Goal: Browse casually: Explore the website without a specific task or goal

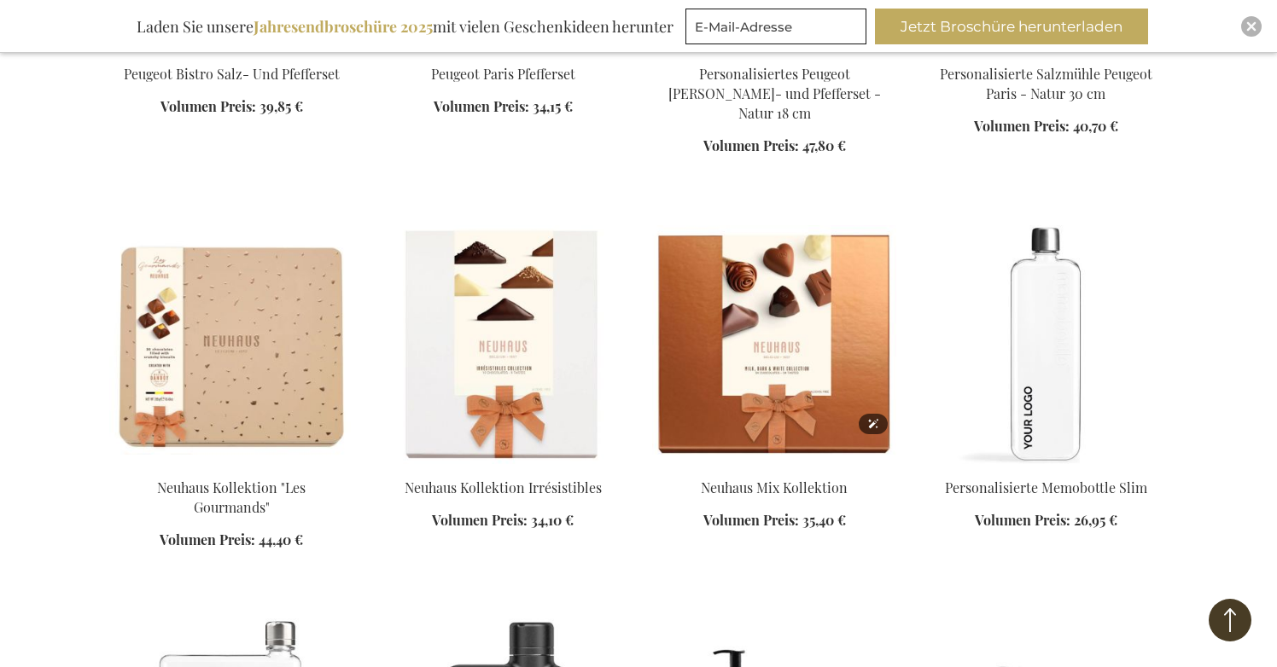
scroll to position [2547, 0]
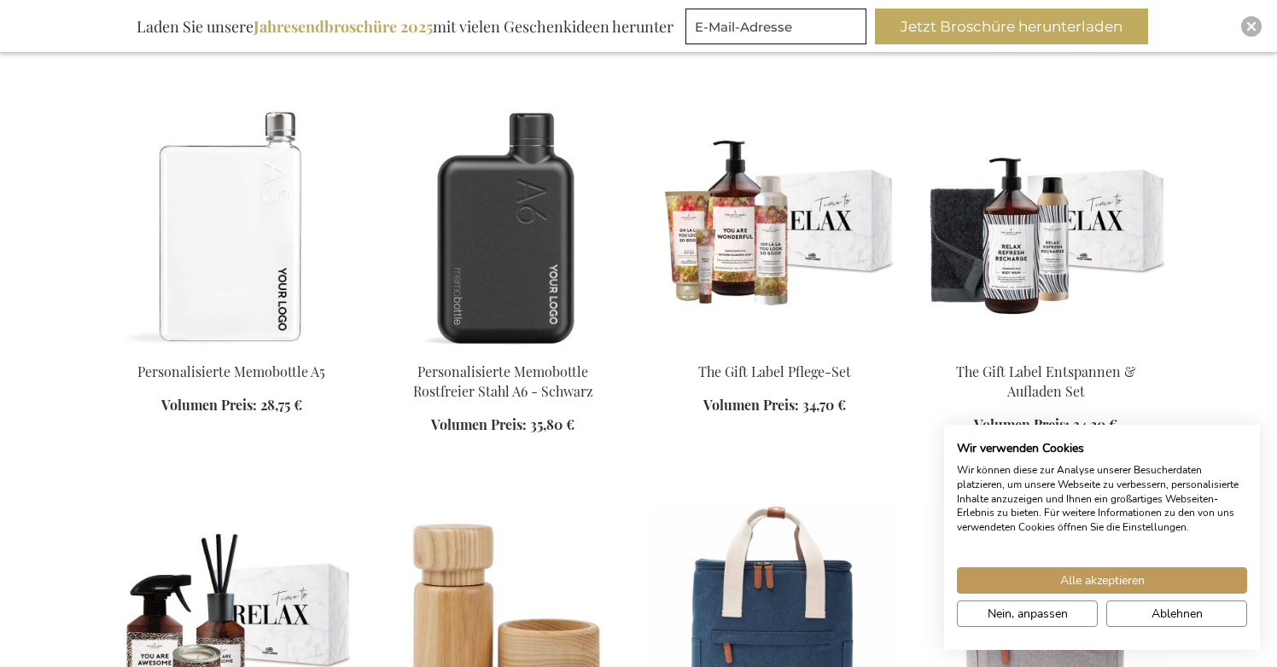
scroll to position [3057, 0]
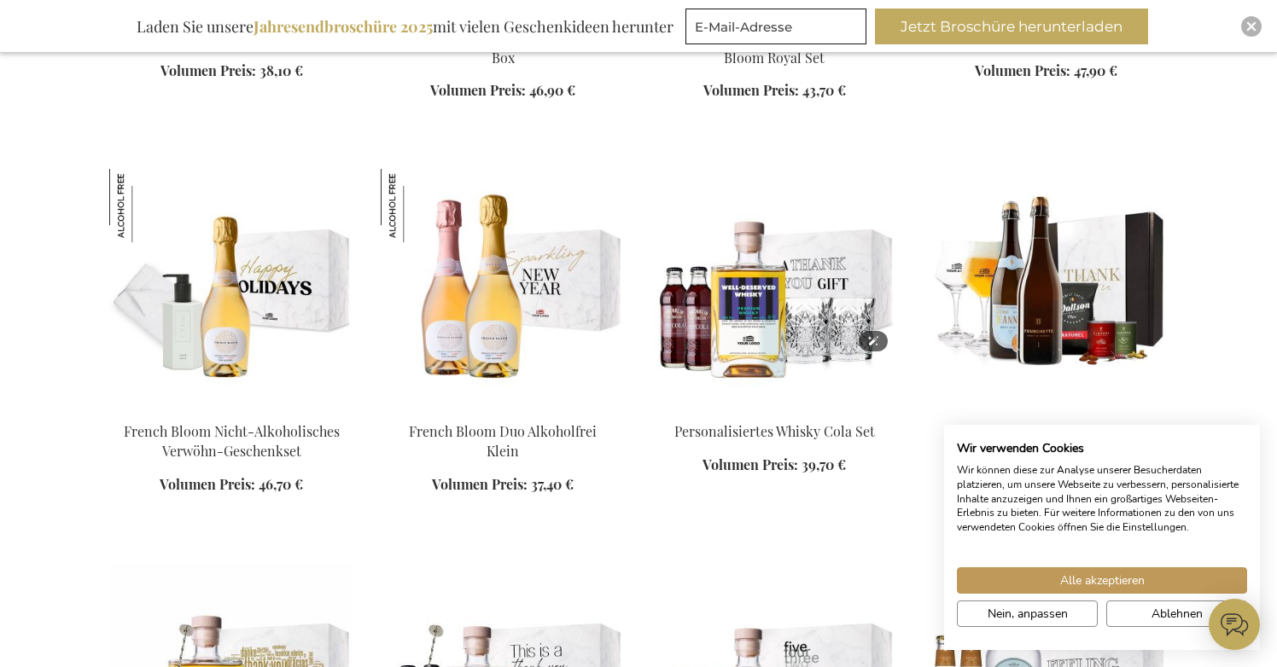
scroll to position [5410, 0]
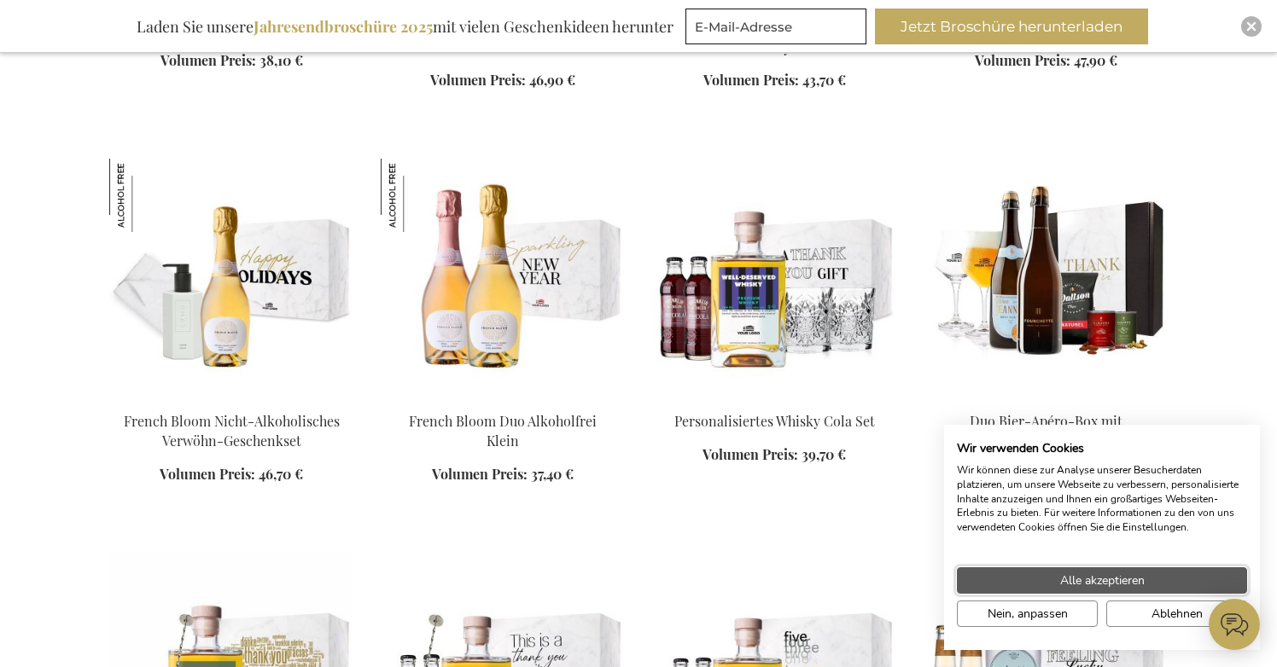
click at [994, 576] on button "Alle akzeptieren" at bounding box center [1102, 580] width 290 height 26
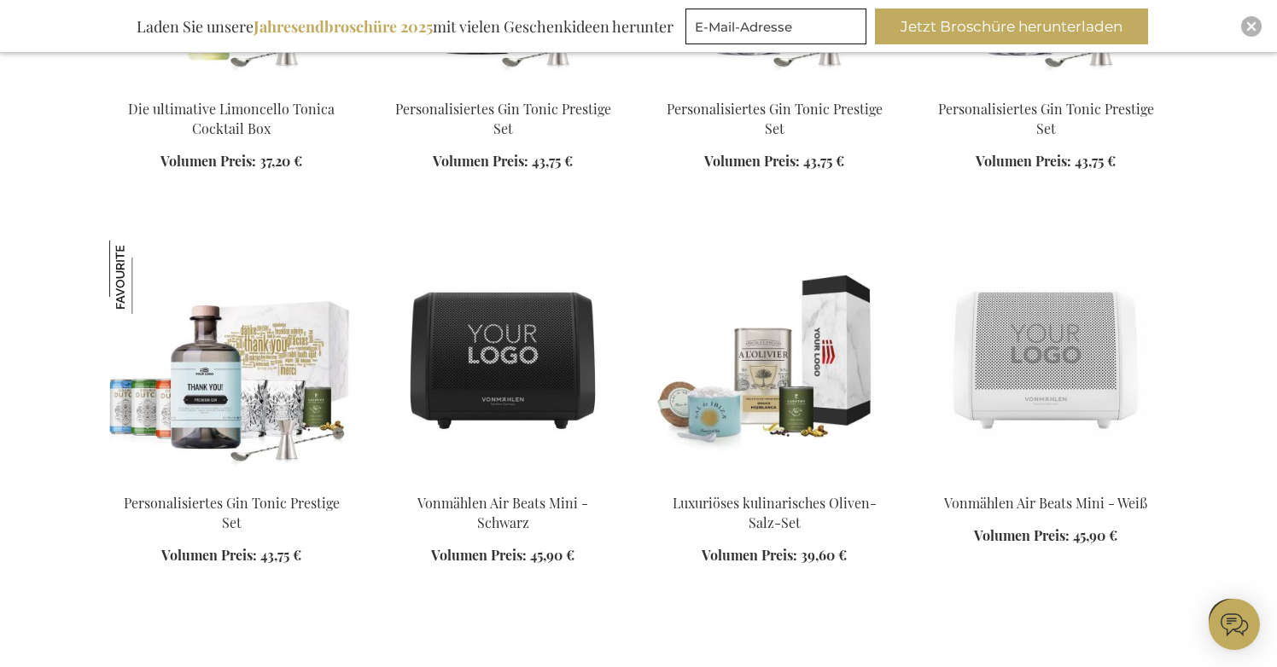
scroll to position [6906, 0]
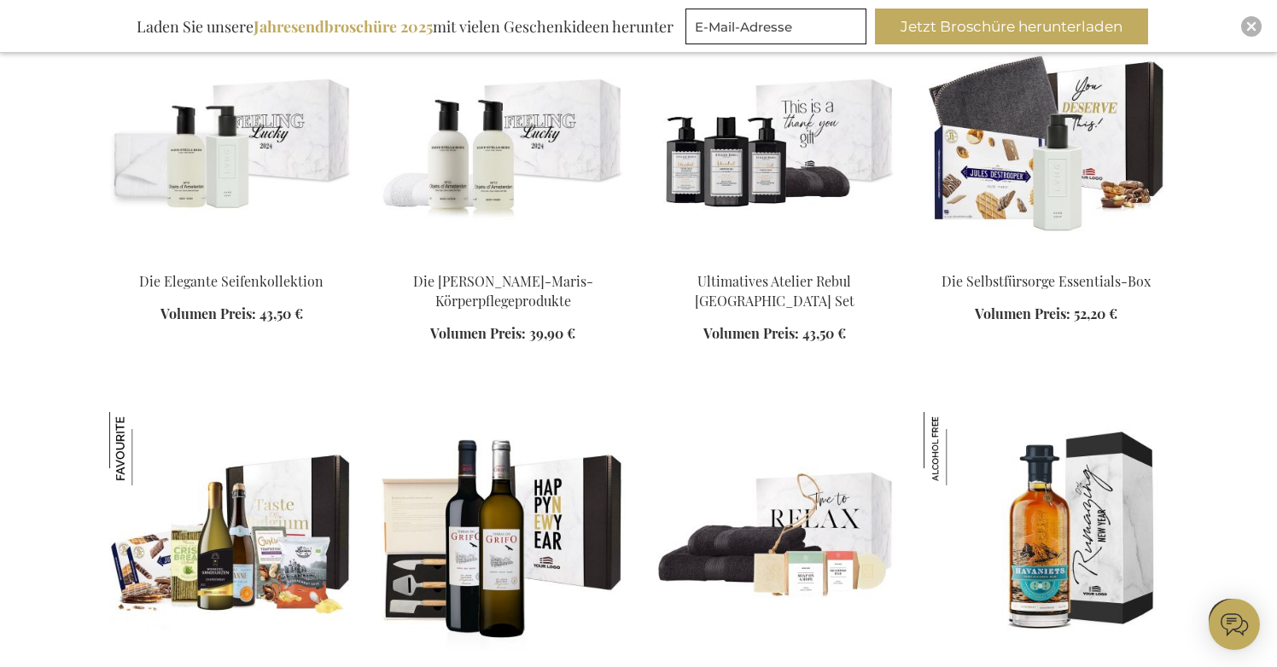
scroll to position [7522, 0]
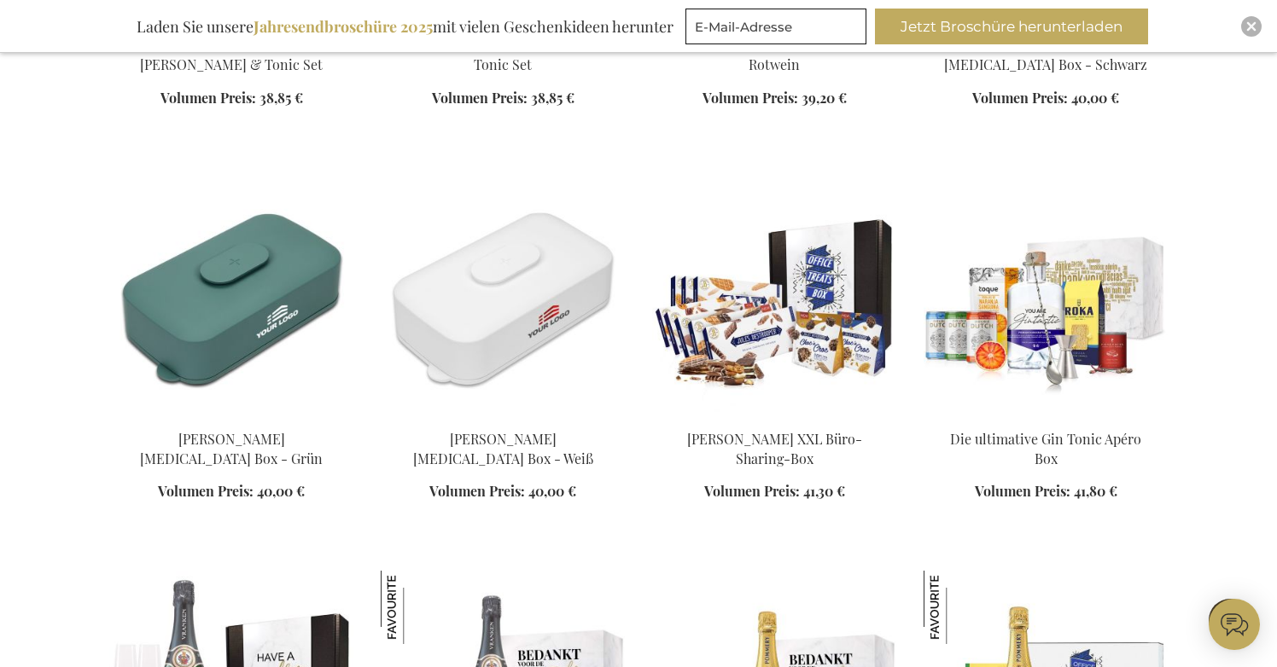
scroll to position [8962, 0]
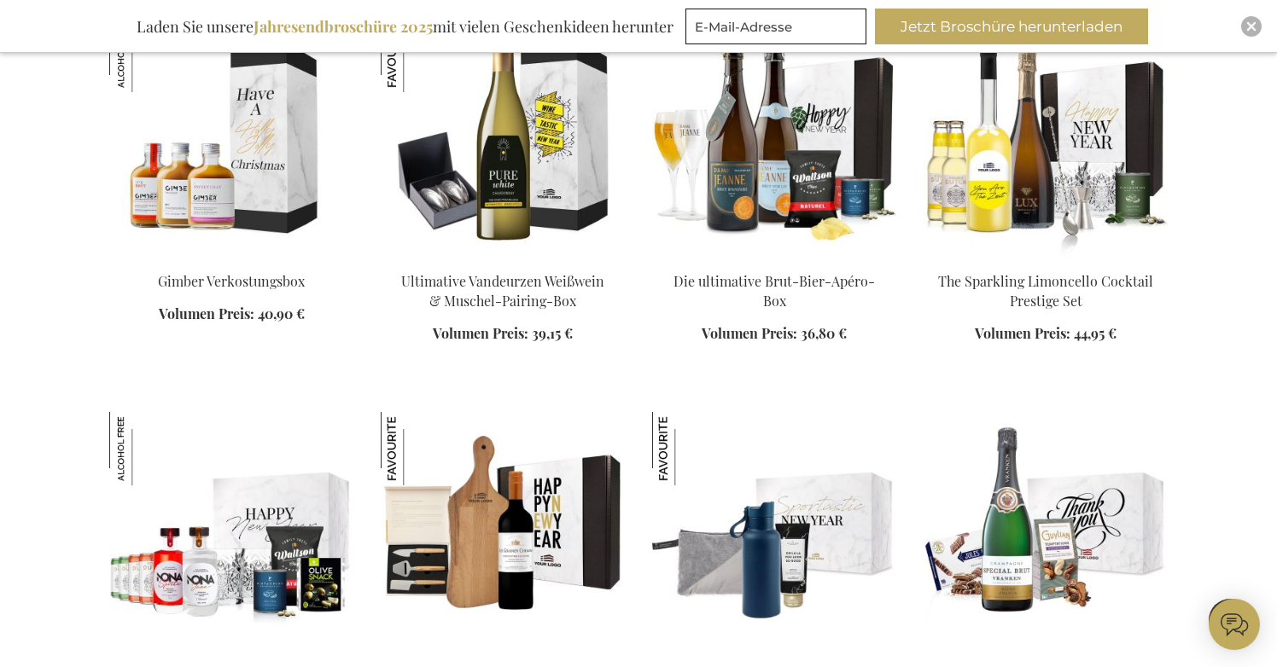
scroll to position [9906, 0]
